Goal: Information Seeking & Learning: Learn about a topic

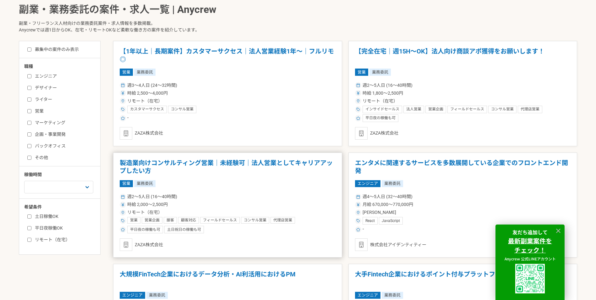
scroll to position [162, 0]
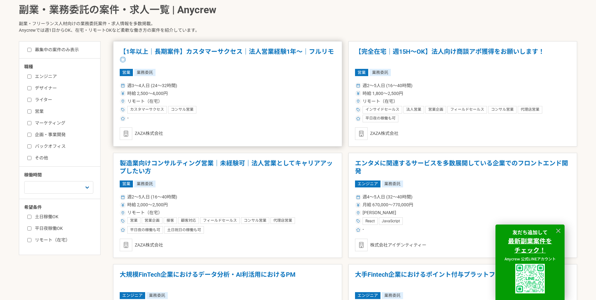
click at [237, 55] on h1 "【1年以上｜長期案件】カスタマーサクセス｜法人営業経験1年〜｜フルリモ◎" at bounding box center [228, 56] width 216 height 16
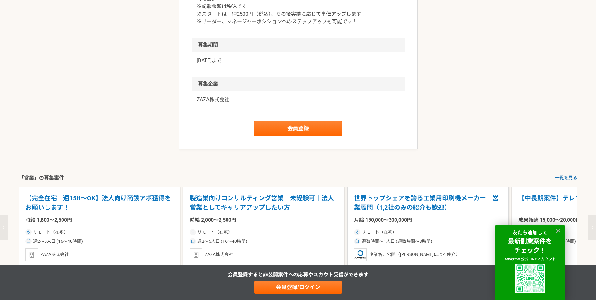
scroll to position [767, 0]
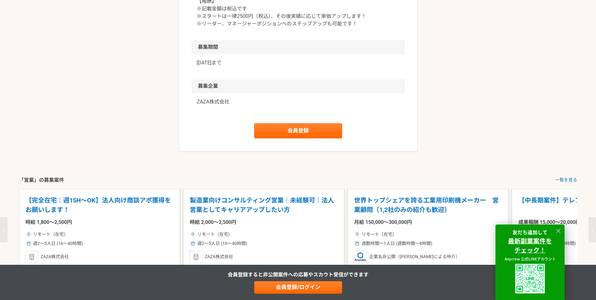
click at [193, 118] on div "ZAZA株式会社" at bounding box center [298, 105] width 213 height 25
drag, startPoint x: 193, startPoint y: 154, endPoint x: 232, endPoint y: 155, distance: 39.3
click at [232, 118] on div "ZAZA株式会社" at bounding box center [298, 105] width 213 height 25
copy article "ZAZA株式会社 会員登録"
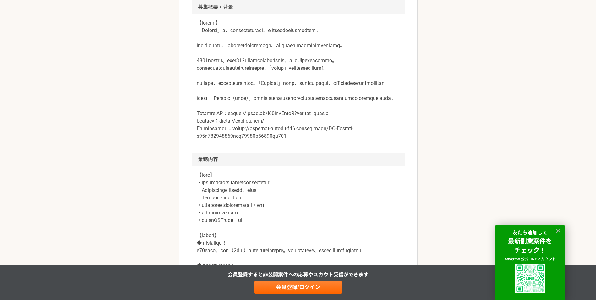
scroll to position [0, 0]
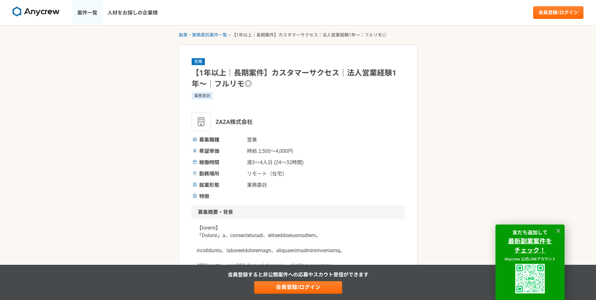
click at [95, 16] on link "案件一覧" at bounding box center [87, 12] width 30 height 25
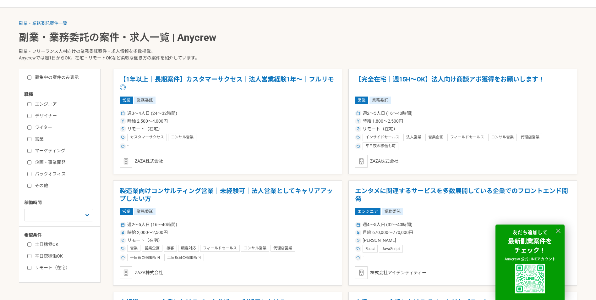
scroll to position [134, 0]
click at [32, 140] on label "営業" at bounding box center [63, 139] width 72 height 7
click at [31, 140] on input "営業" at bounding box center [29, 139] width 4 height 4
checkbox input "true"
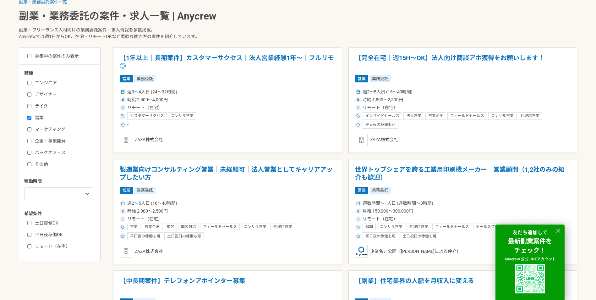
scroll to position [156, 0]
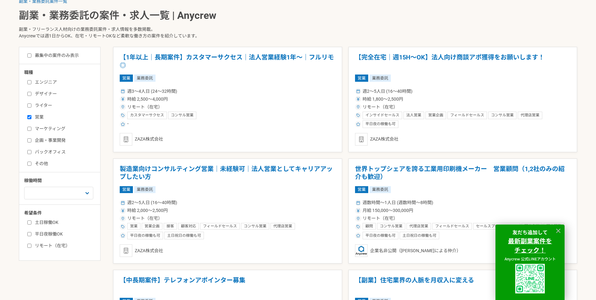
click at [34, 58] on label "募集中の案件のみ表示" at bounding box center [53, 55] width 52 height 7
click at [31, 58] on input "募集中の案件のみ表示" at bounding box center [29, 55] width 4 height 4
checkbox input "true"
click at [54, 244] on label "リモート（在宅）" at bounding box center [63, 245] width 72 height 7
click at [31, 244] on input "リモート（在宅）" at bounding box center [29, 246] width 4 height 4
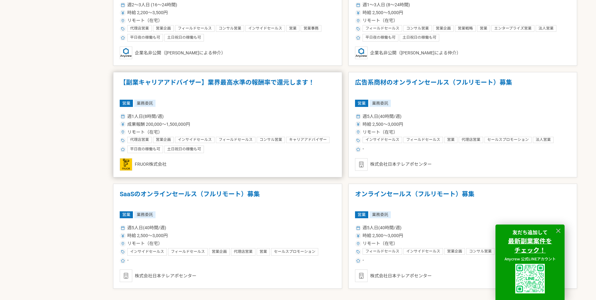
scroll to position [1068, 0]
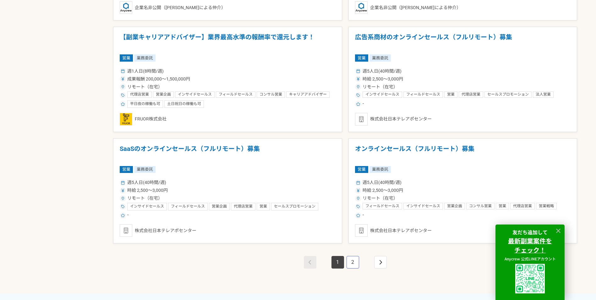
click at [352, 259] on link "2" at bounding box center [353, 262] width 13 height 13
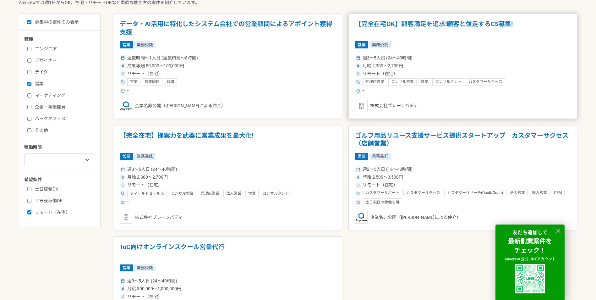
scroll to position [189, 0]
click at [43, 211] on label "リモート（在宅）" at bounding box center [63, 212] width 72 height 7
click at [31, 211] on input "リモート（在宅）" at bounding box center [29, 213] width 4 height 4
checkbox input "false"
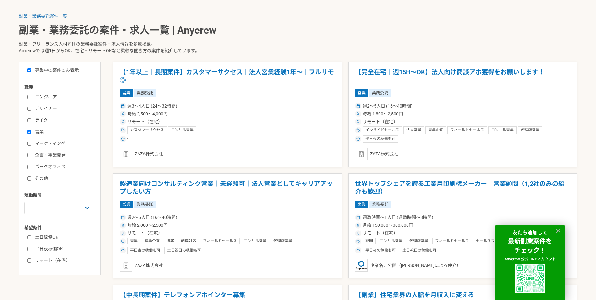
scroll to position [142, 0]
click at [558, 231] on icon at bounding box center [558, 230] width 4 height 4
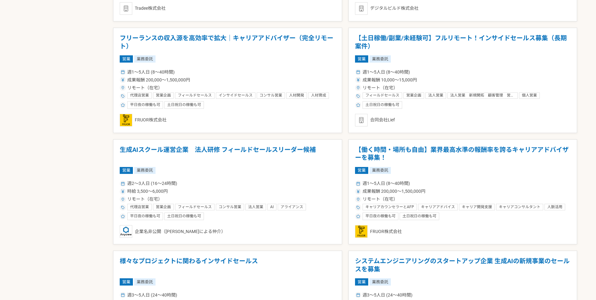
scroll to position [510, 0]
click at [410, 40] on h1 "【土日稼働/副業/未経験可】フルリモート！インサイドセールス募集（長期案件）" at bounding box center [463, 42] width 216 height 16
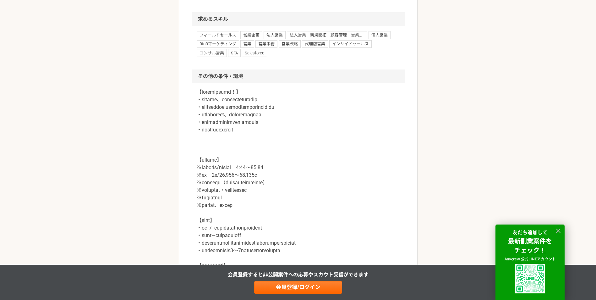
scroll to position [703, 0]
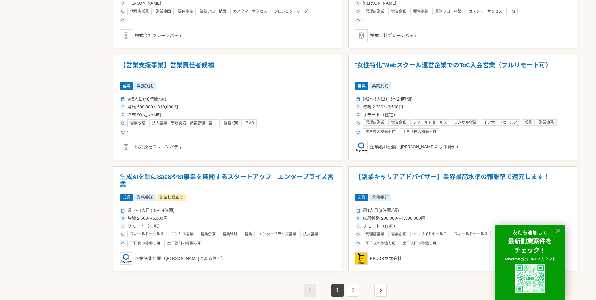
scroll to position [1081, 0]
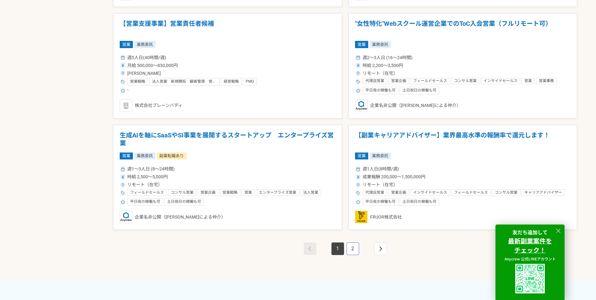
click at [352, 250] on link "2" at bounding box center [353, 248] width 13 height 13
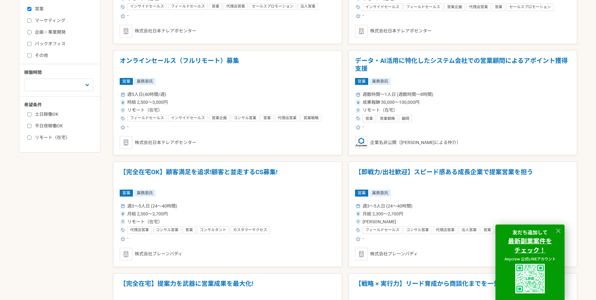
scroll to position [265, 0]
click at [215, 61] on h1 "オンラインセールス（フルリモート）募集" at bounding box center [228, 65] width 216 height 16
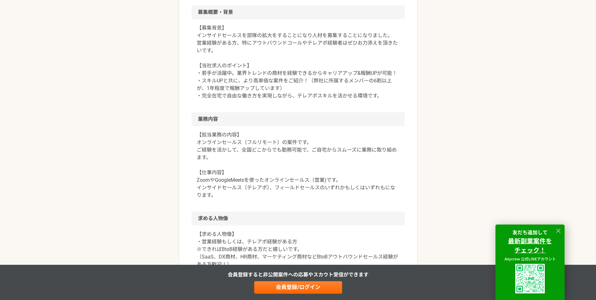
scroll to position [226, 0]
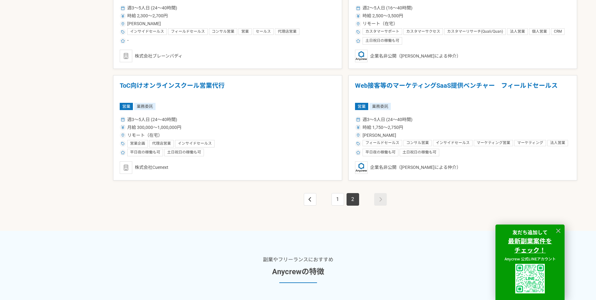
scroll to position [655, 0]
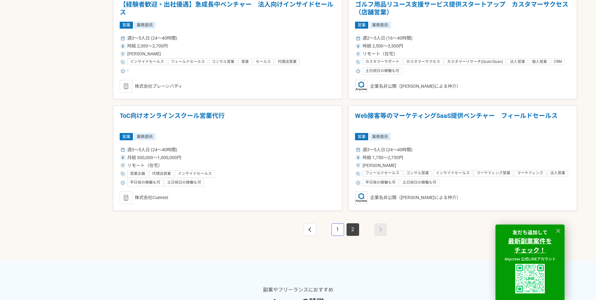
click at [340, 233] on link "1" at bounding box center [338, 229] width 13 height 13
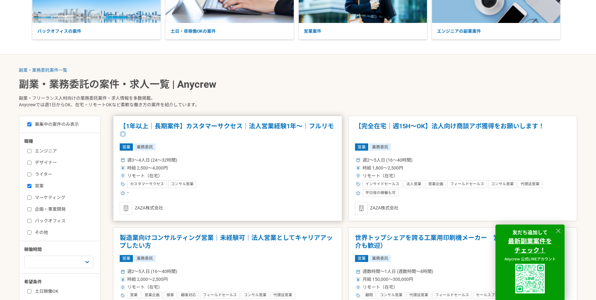
scroll to position [88, 0]
click at [223, 128] on h1 "【1年以上｜長期案件】カスタマーサクセス｜法人営業経験1年〜｜フルリモ◎" at bounding box center [228, 130] width 216 height 16
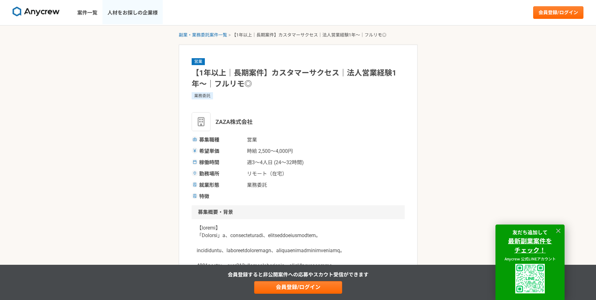
click at [125, 12] on link "人材をお探しの企業様" at bounding box center [132, 12] width 60 height 25
click at [278, 113] on div "ZAZA株式会社" at bounding box center [298, 121] width 213 height 19
drag, startPoint x: 258, startPoint y: 123, endPoint x: 216, endPoint y: 121, distance: 42.2
click at [216, 121] on div "ZAZA株式会社" at bounding box center [298, 121] width 213 height 19
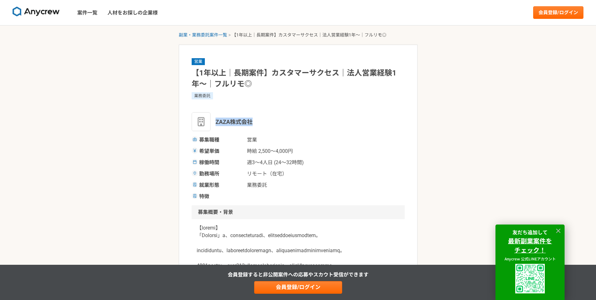
copy span "ZAZA株式会社"
